Goal: Task Accomplishment & Management: Manage account settings

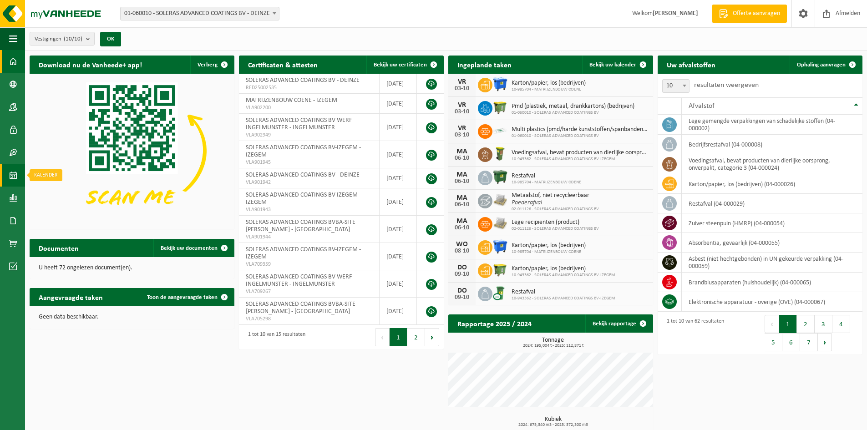
click at [15, 172] on span at bounding box center [13, 175] width 8 height 23
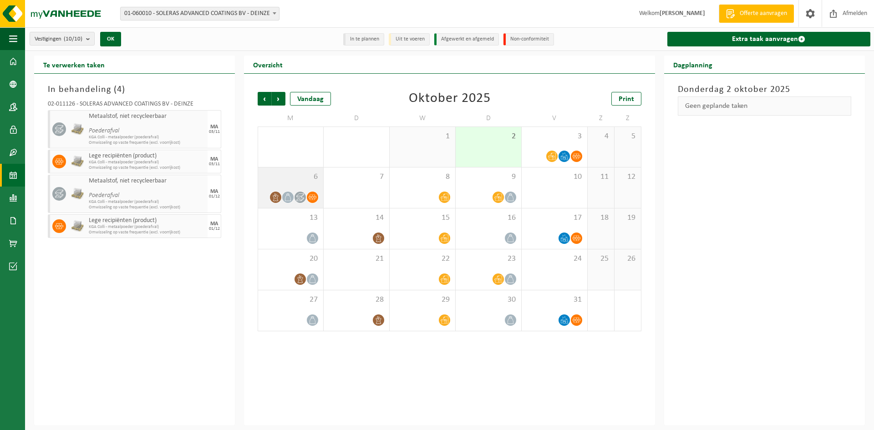
click at [293, 178] on span "6" at bounding box center [291, 177] width 56 height 10
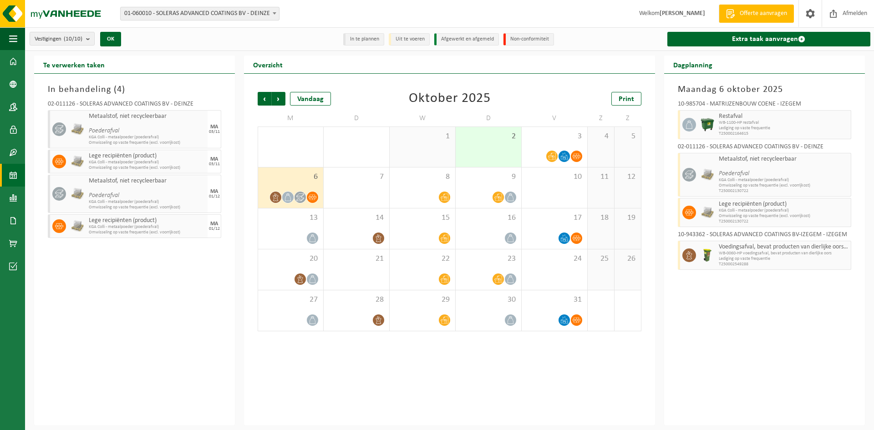
click at [303, 176] on span "6" at bounding box center [291, 177] width 56 height 10
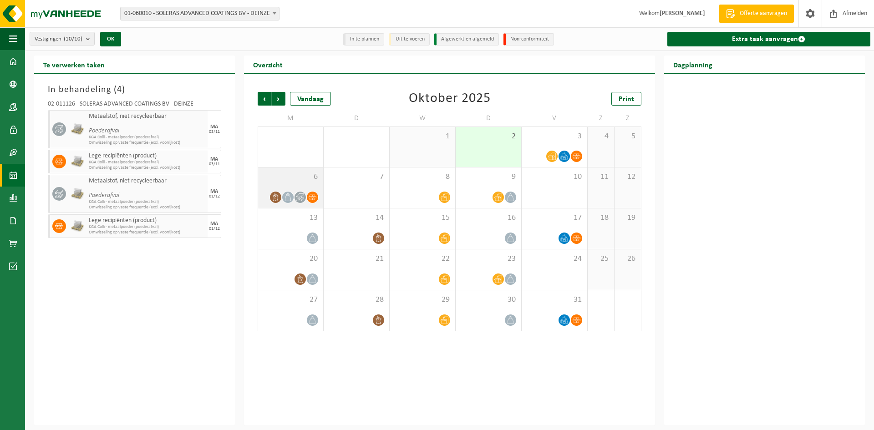
click at [303, 176] on span "6" at bounding box center [291, 177] width 56 height 10
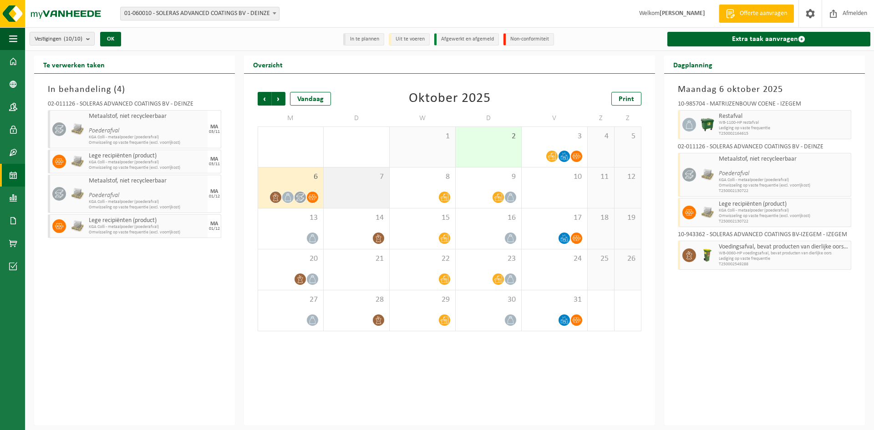
click at [354, 184] on div "7" at bounding box center [357, 187] width 66 height 40
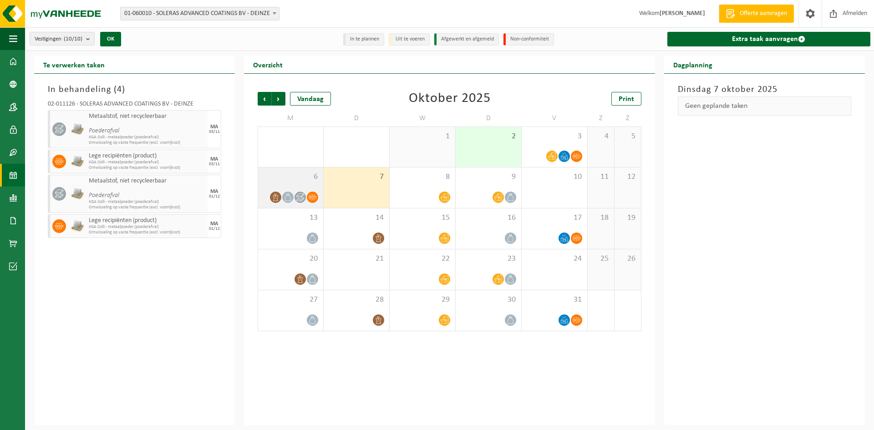
click at [277, 177] on span "6" at bounding box center [291, 177] width 56 height 10
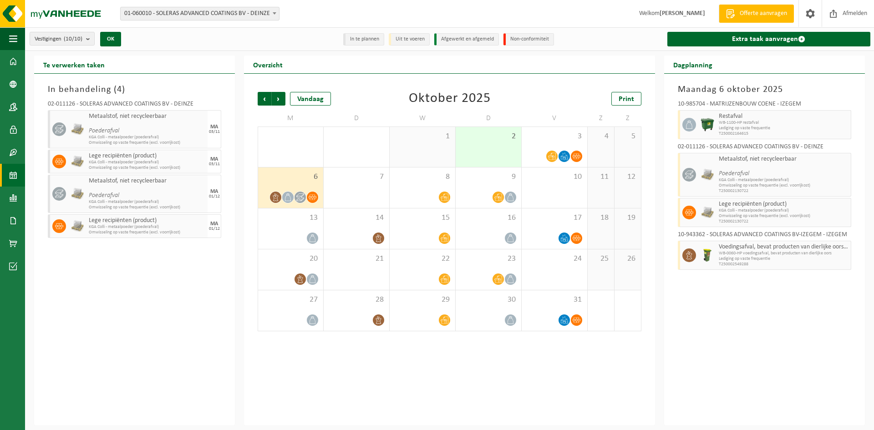
click at [649, 242] on div "Vorige Volgende Vandaag Oktober 2025 Print M D W D V Z Z 29 1 30 1 1 2 3 4 5 6 …" at bounding box center [449, 250] width 411 height 352
click at [12, 219] on span at bounding box center [13, 220] width 8 height 23
click at [58, 219] on span "Facturen" at bounding box center [65, 220] width 24 height 17
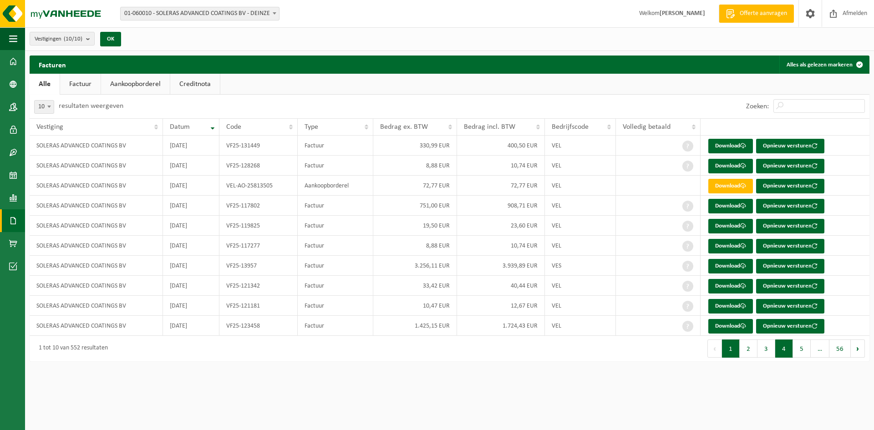
click at [780, 355] on button "4" at bounding box center [784, 348] width 18 height 18
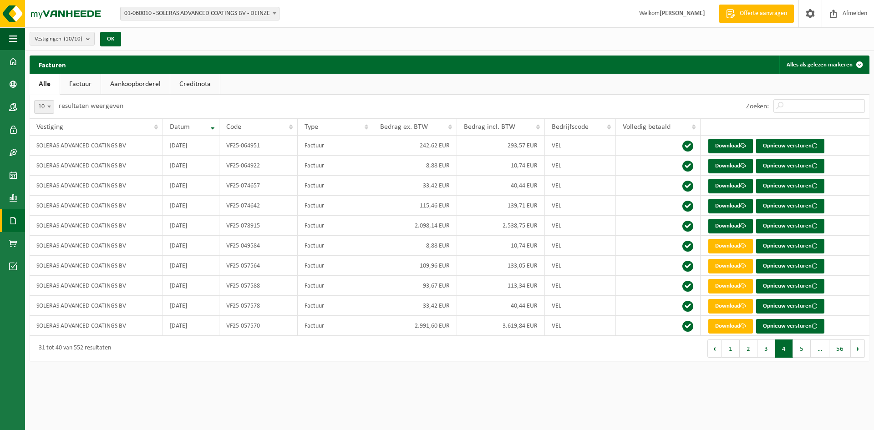
click at [77, 84] on link "Factuur" at bounding box center [80, 84] width 40 height 21
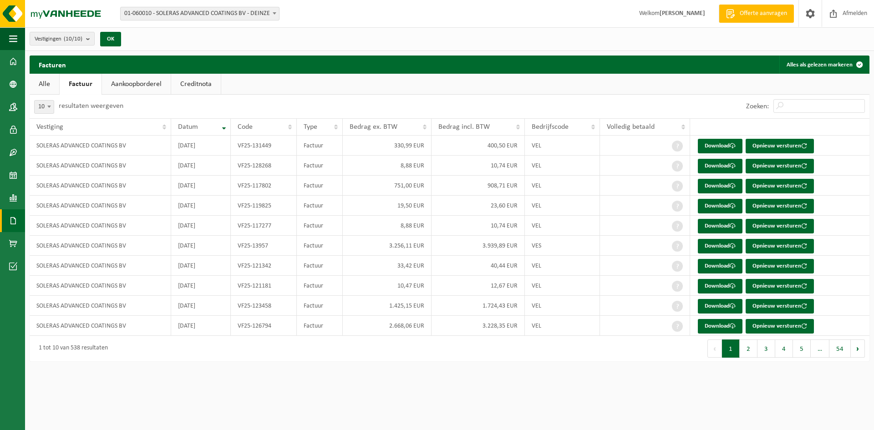
click at [119, 85] on link "Aankoopborderel" at bounding box center [136, 84] width 69 height 21
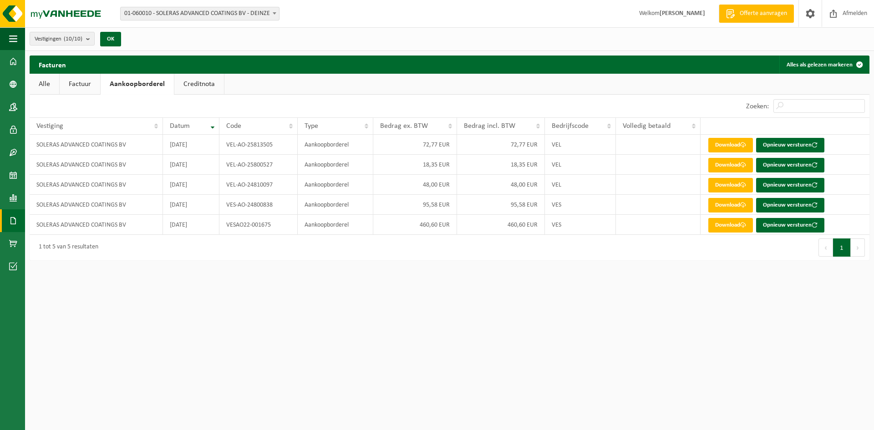
click at [50, 87] on link "Alle" at bounding box center [45, 84] width 30 height 21
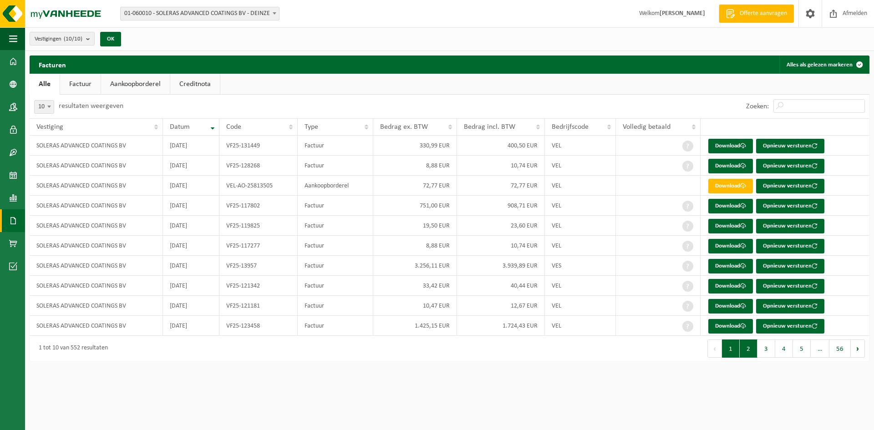
click at [754, 351] on button "2" at bounding box center [748, 348] width 18 height 18
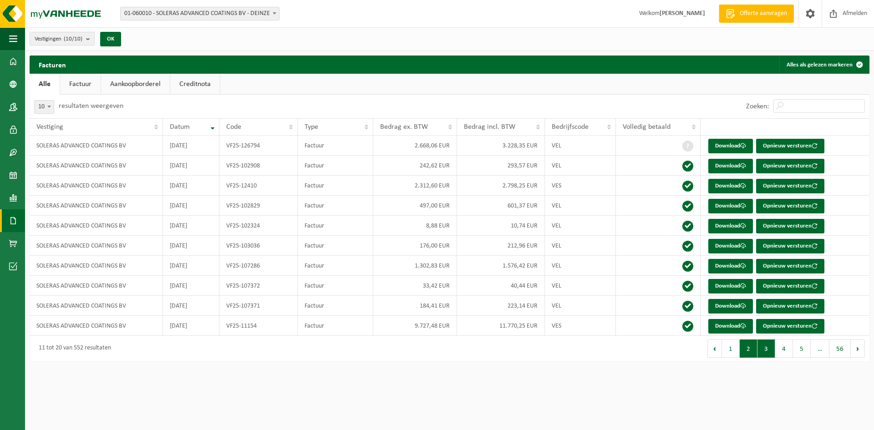
click at [767, 347] on button "3" at bounding box center [766, 348] width 18 height 18
click at [781, 345] on button "4" at bounding box center [784, 348] width 18 height 18
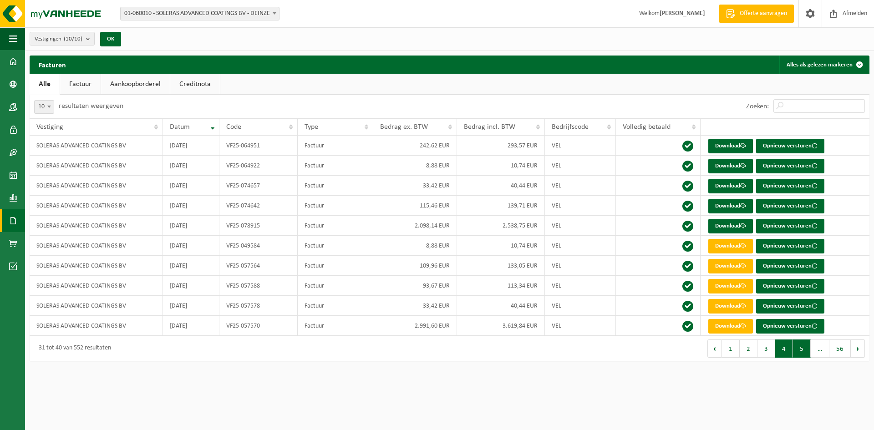
click at [796, 347] on button "5" at bounding box center [802, 348] width 18 height 18
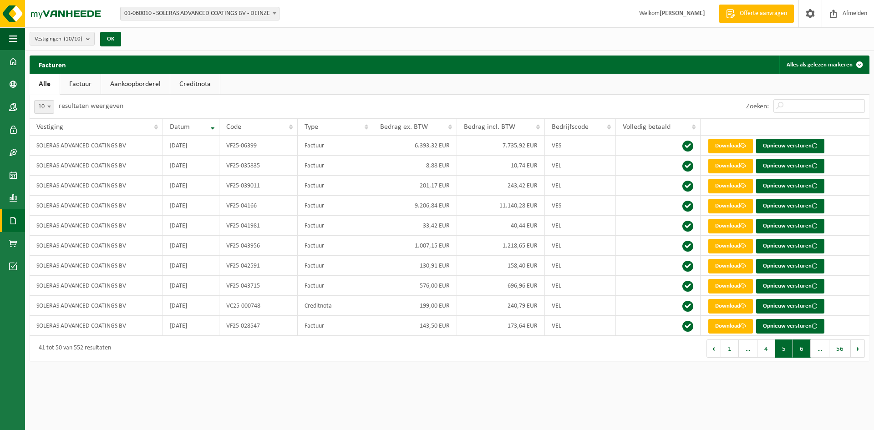
click at [799, 347] on button "6" at bounding box center [802, 348] width 18 height 18
